Goal: Transaction & Acquisition: Purchase product/service

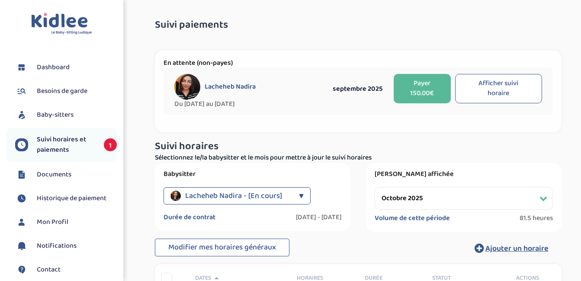
select select "octobre 2025"
click at [416, 93] on button "Payer 150.00€" at bounding box center [423, 88] width 58 height 29
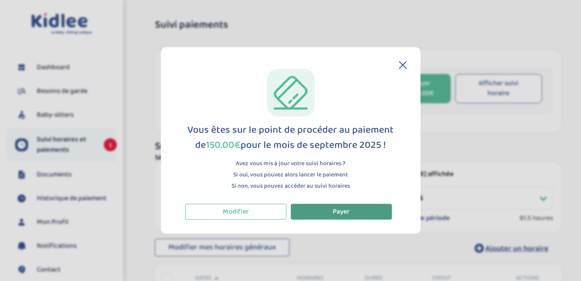
click at [340, 212] on span "Payer" at bounding box center [341, 211] width 17 height 11
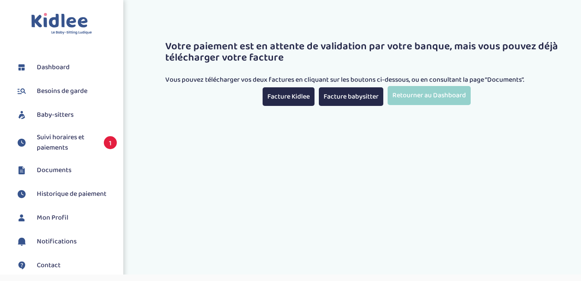
click at [77, 141] on span "Suivi horaires et paiements" at bounding box center [66, 142] width 58 height 21
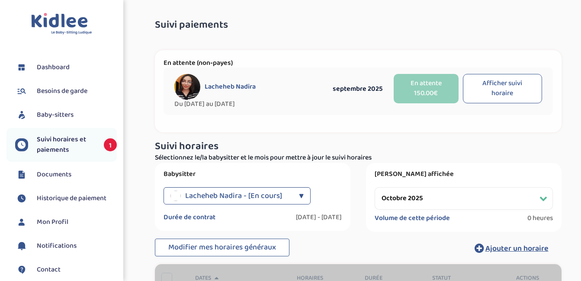
select select "octobre 2025"
